Goal: Check status

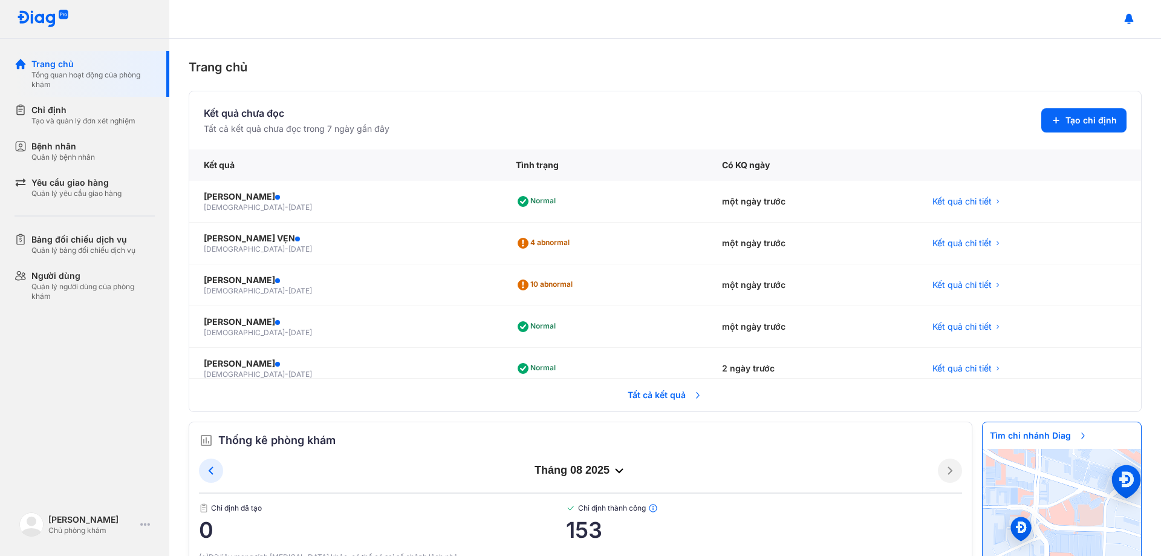
click at [649, 389] on span "Tất cả kết quả" at bounding box center [664, 395] width 89 height 27
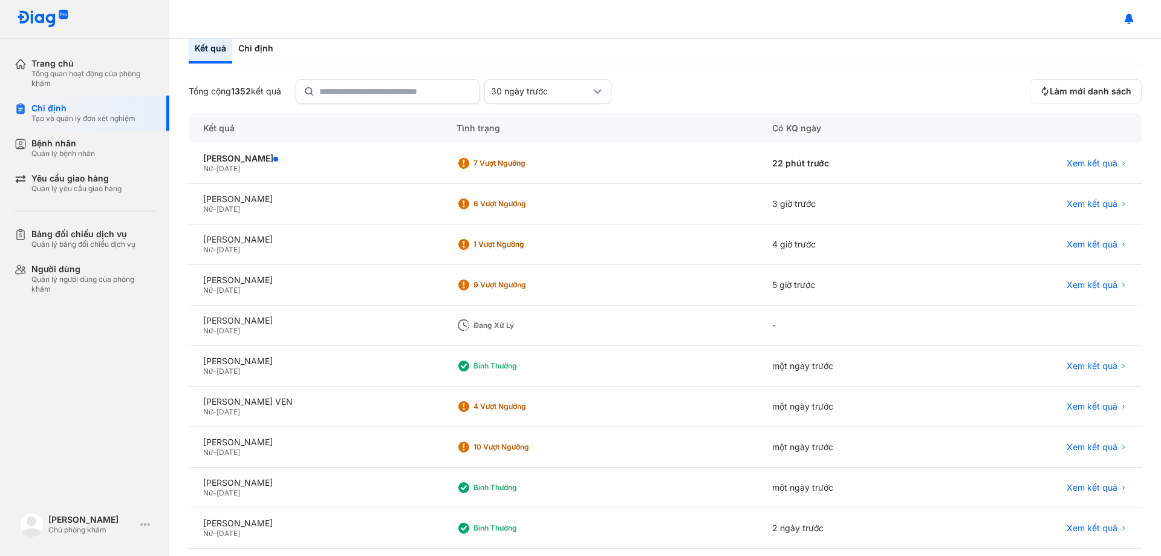
scroll to position [60, 0]
click at [649, 201] on div "6 Vượt ngưỡng" at bounding box center [600, 203] width 316 height 41
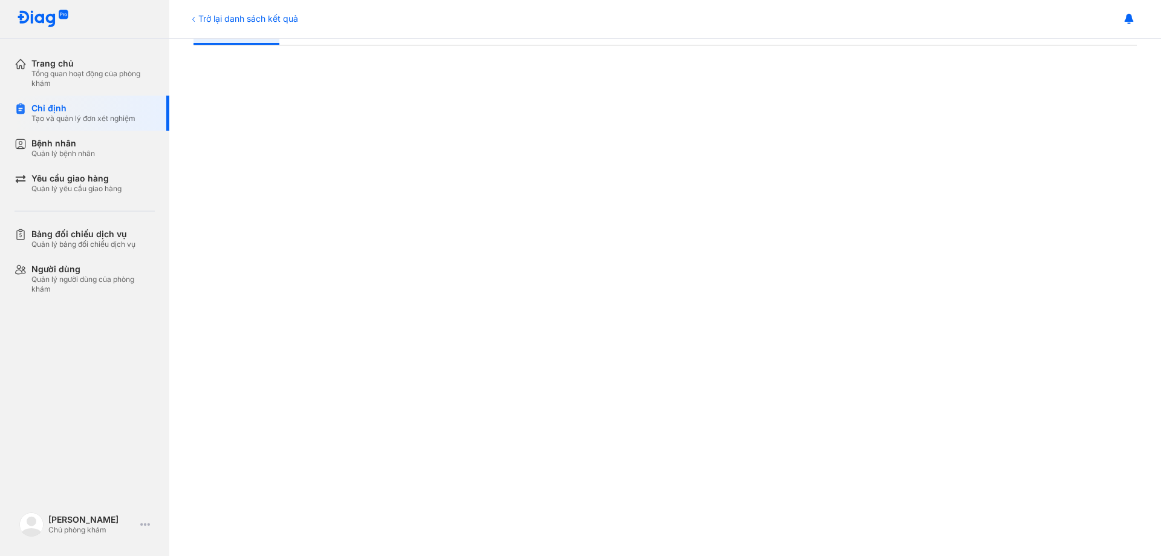
scroll to position [242, 0]
